Goal: Task Accomplishment & Management: Manage account settings

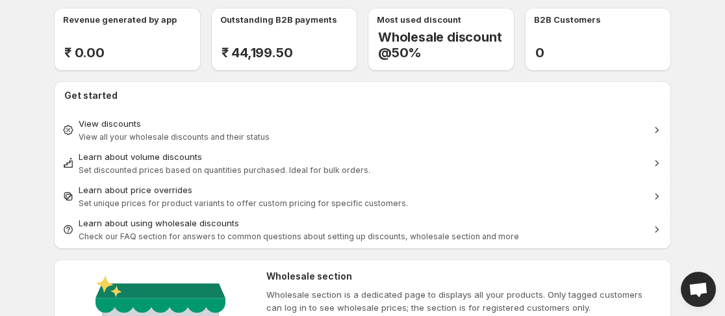
scroll to position [65, 0]
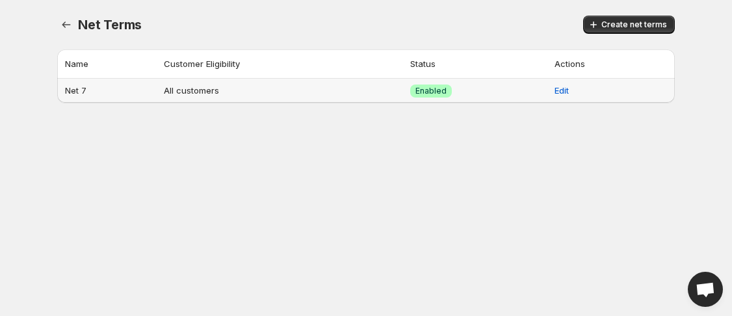
click at [83, 89] on th "Net 7" at bounding box center [108, 91] width 103 height 24
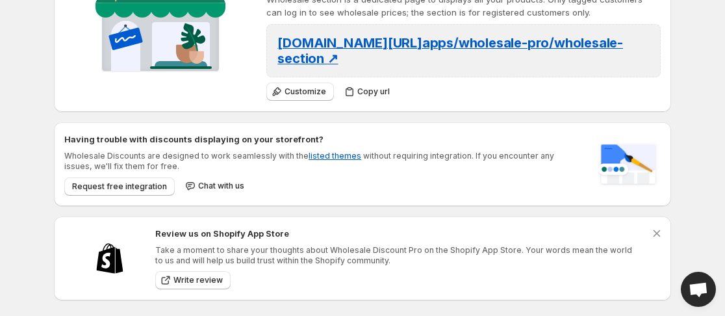
scroll to position [344, 0]
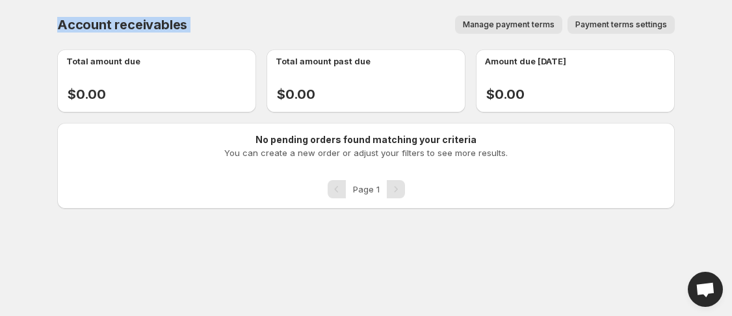
drag, startPoint x: 53, startPoint y: 23, endPoint x: 210, endPoint y: 36, distance: 157.2
click at [210, 36] on div "Account receivables. This page is ready Account receivables Manage payment term…" at bounding box center [366, 104] width 649 height 209
click at [233, 14] on div "Account receivables. This page is ready Account receivables Manage payment term…" at bounding box center [365, 24] width 617 height 49
click at [515, 24] on span "Manage payment terms" at bounding box center [509, 24] width 92 height 10
click at [634, 19] on button "Payment terms settings" at bounding box center [620, 25] width 107 height 18
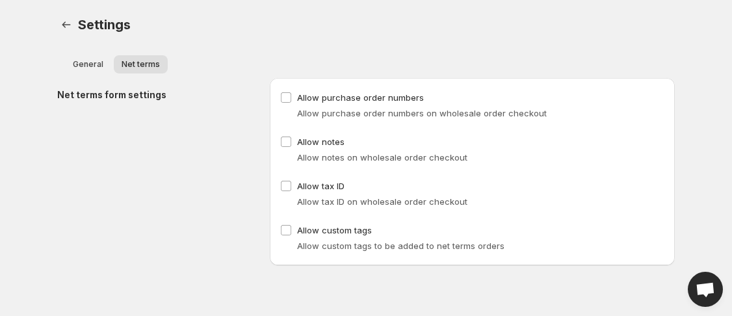
click at [109, 97] on h2 "Net terms form settings" at bounding box center [153, 94] width 192 height 13
click at [176, 149] on div "Net terms form settings" at bounding box center [158, 171] width 202 height 187
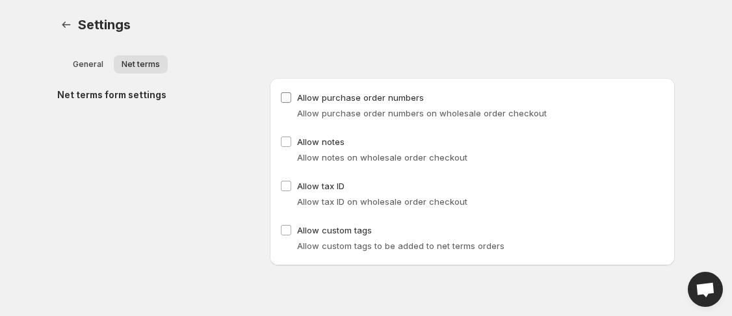
click at [282, 104] on label "Allow purchase order numbers" at bounding box center [352, 97] width 144 height 18
click at [284, 135] on label "Allow notes" at bounding box center [312, 142] width 64 height 18
click at [288, 147] on span at bounding box center [286, 142] width 12 height 12
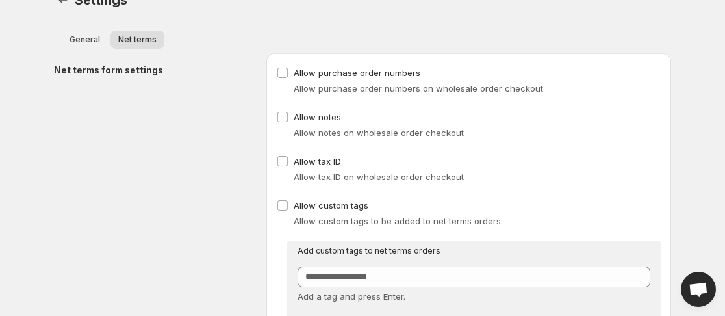
scroll to position [38, 0]
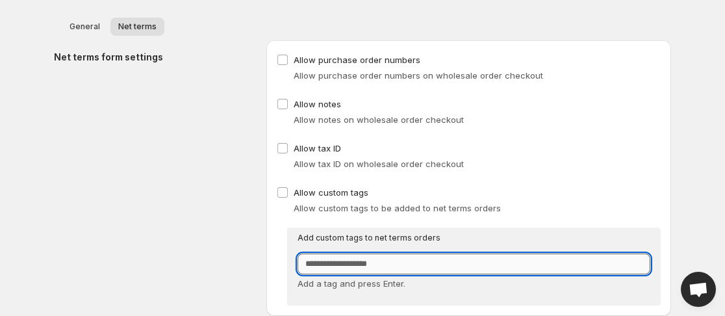
click at [391, 268] on input "Customer Tags" at bounding box center [474, 263] width 353 height 21
type input "***"
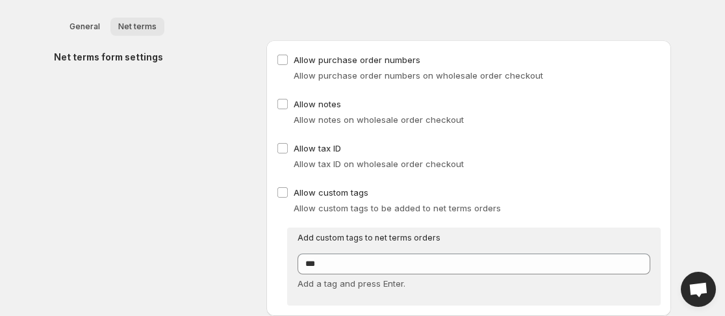
click at [140, 34] on button "Net terms" at bounding box center [137, 27] width 54 height 18
click at [141, 31] on button "Net terms" at bounding box center [137, 27] width 54 height 18
click at [141, 31] on span "Net terms" at bounding box center [137, 26] width 38 height 10
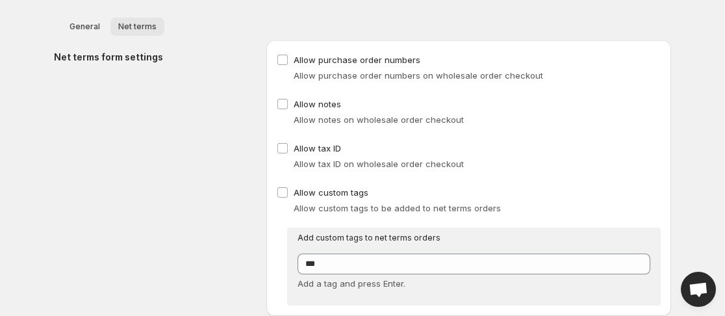
click at [141, 31] on span "Net terms" at bounding box center [137, 26] width 38 height 10
click at [77, 28] on span "General" at bounding box center [85, 26] width 31 height 10
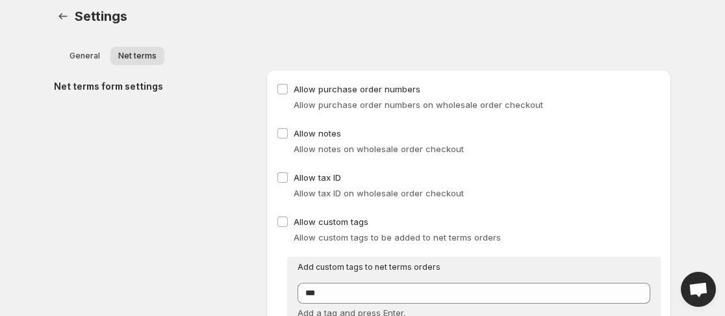
scroll to position [0, 0]
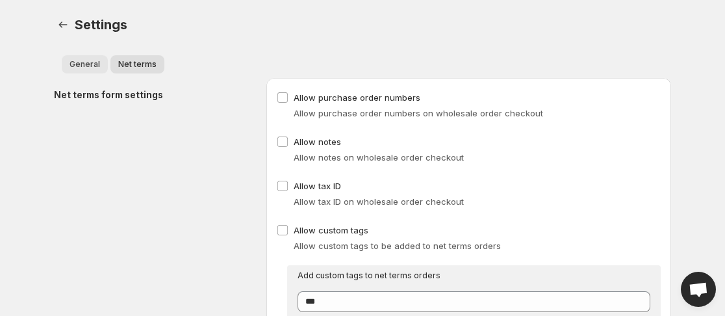
click at [101, 67] on button "General" at bounding box center [85, 64] width 46 height 18
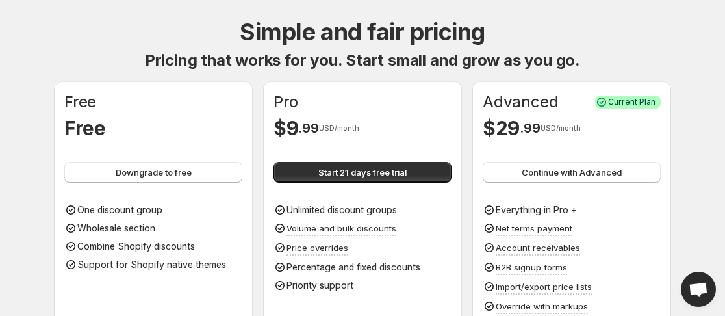
scroll to position [65, 0]
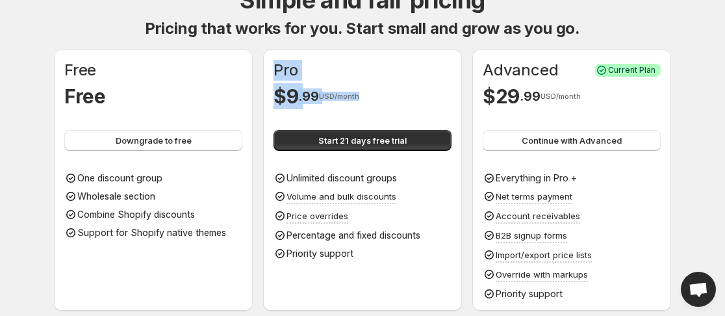
drag, startPoint x: 274, startPoint y: 54, endPoint x: 366, endPoint y: 92, distance: 99.3
click at [366, 92] on div "Pro $ 9 . 99 USD/month Start 21 days free trial Unlimited discount groups Volum…" at bounding box center [362, 179] width 199 height 261
click at [374, 78] on div "Pro" at bounding box center [363, 70] width 178 height 21
drag, startPoint x: 367, startPoint y: 94, endPoint x: 340, endPoint y: 94, distance: 26.6
click at [280, 68] on div "Pro $ 9 . 99 USD/month" at bounding box center [363, 84] width 178 height 49
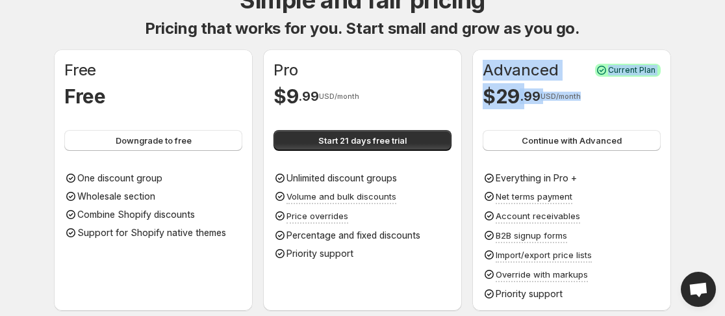
drag, startPoint x: 593, startPoint y: 104, endPoint x: 476, endPoint y: 68, distance: 122.3
click at [476, 68] on div "Advanced Success Current Plan $ 29 . 99 USD/month Continue with Advanced Everyt…" at bounding box center [572, 179] width 199 height 261
click at [580, 102] on div "$ 29 . 99 USD/month" at bounding box center [572, 96] width 178 height 26
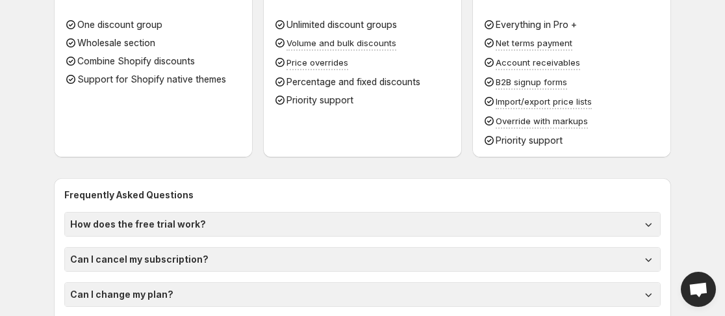
scroll to position [83, 0]
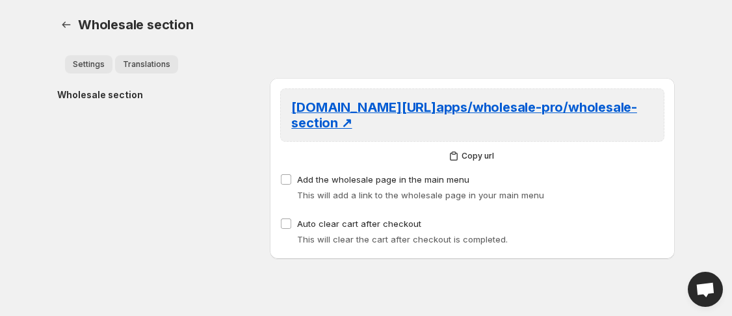
click at [148, 68] on span "Translations" at bounding box center [146, 64] width 47 height 10
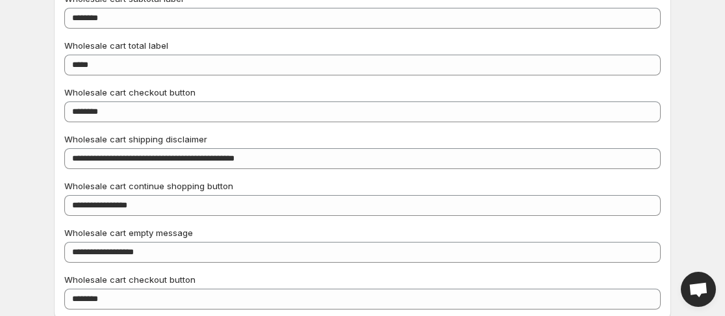
scroll to position [732, 0]
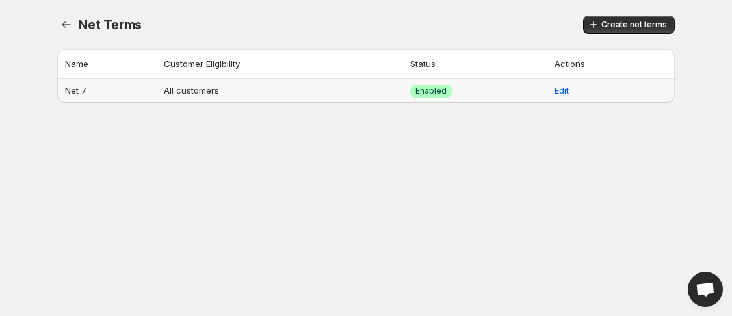
click at [86, 92] on th "Net 7" at bounding box center [108, 91] width 103 height 24
click at [77, 89] on th "Net 7" at bounding box center [108, 91] width 103 height 24
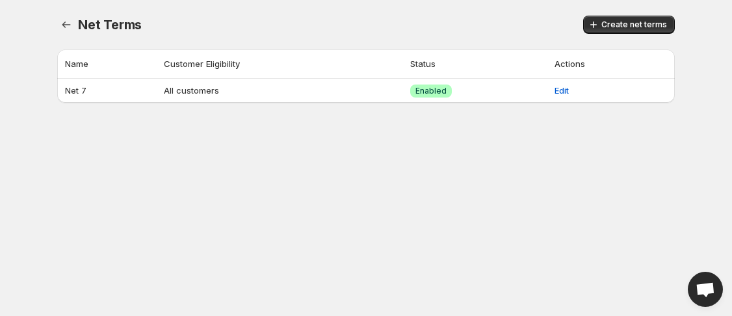
click at [218, 151] on body "Home Discounts B2B Registration Forms Net Terms Account Receivables Manual orde…" at bounding box center [366, 158] width 732 height 316
click at [178, 93] on td "All customers" at bounding box center [283, 91] width 246 height 24
click at [566, 87] on span "Edit" at bounding box center [561, 90] width 14 height 13
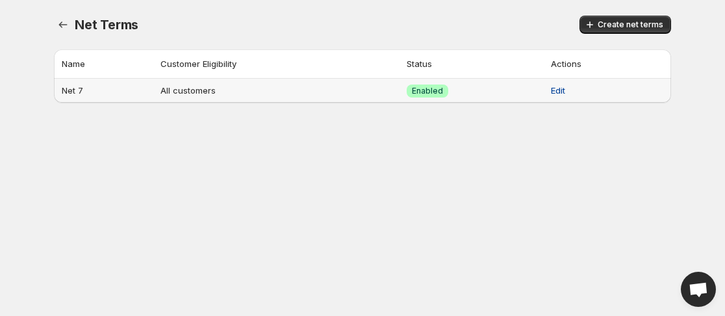
select select "**********"
